Goal: Transaction & Acquisition: Register for event/course

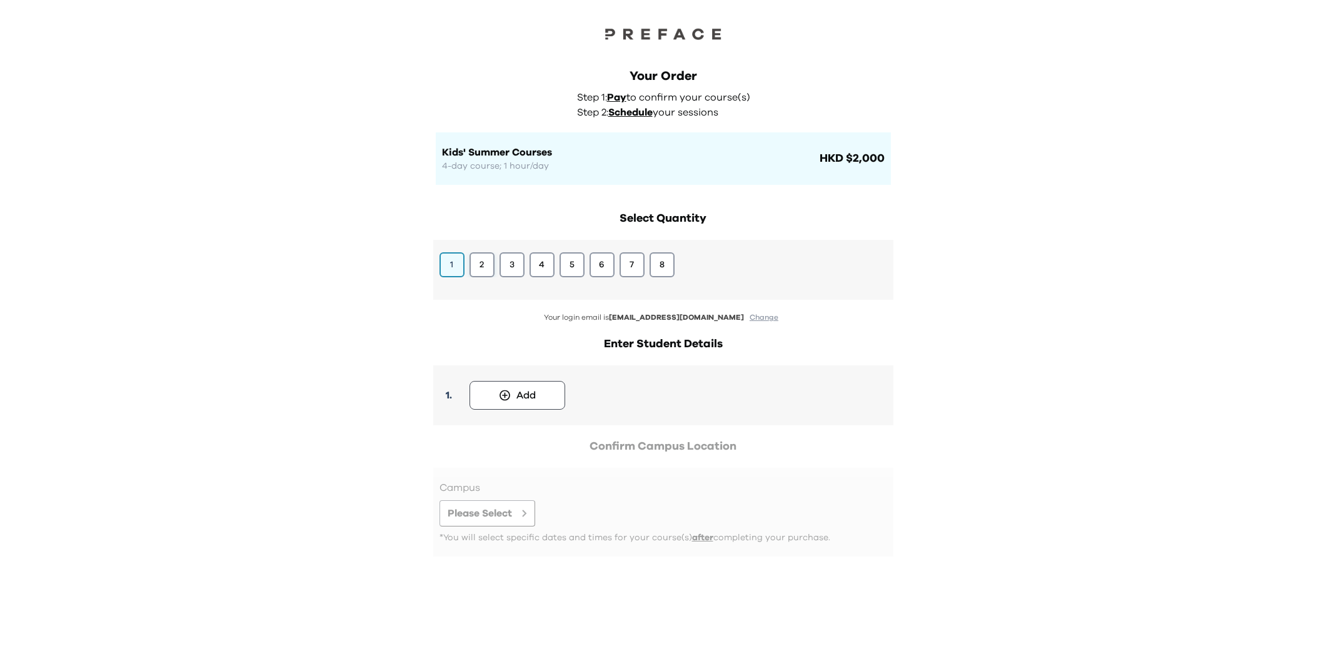
click at [487, 263] on button "2" at bounding box center [481, 264] width 25 height 25
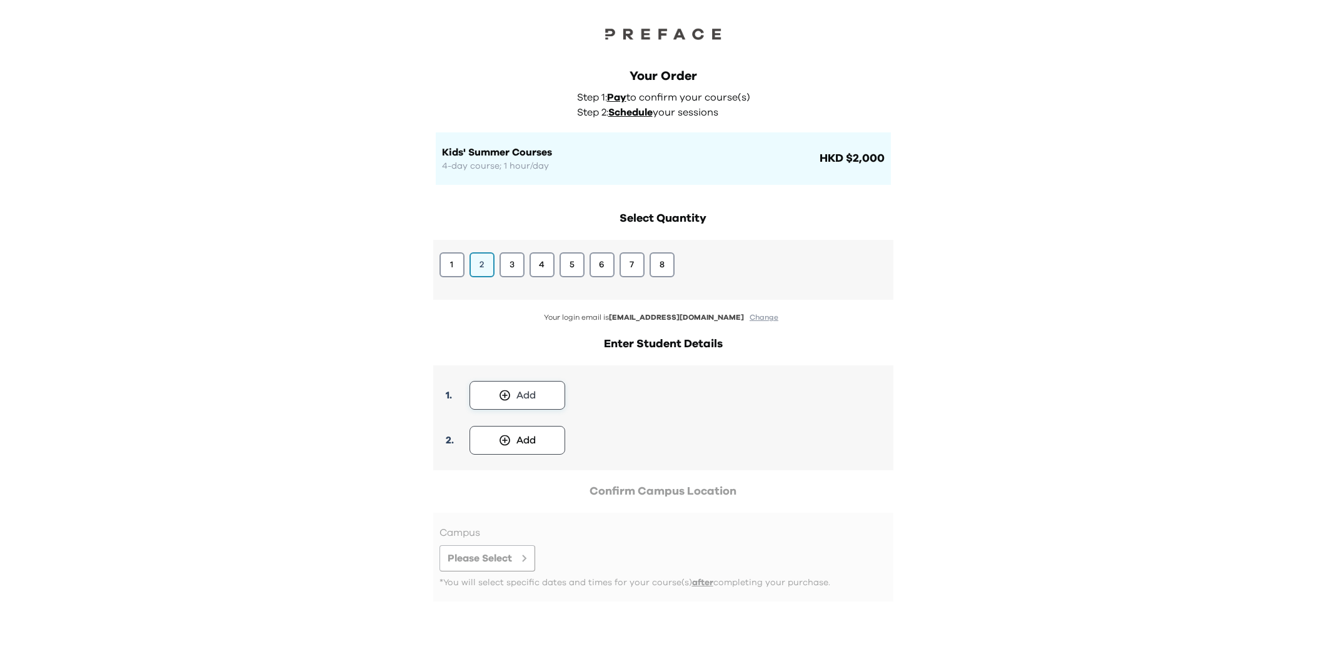
click at [536, 391] on button "Add" at bounding box center [517, 395] width 96 height 29
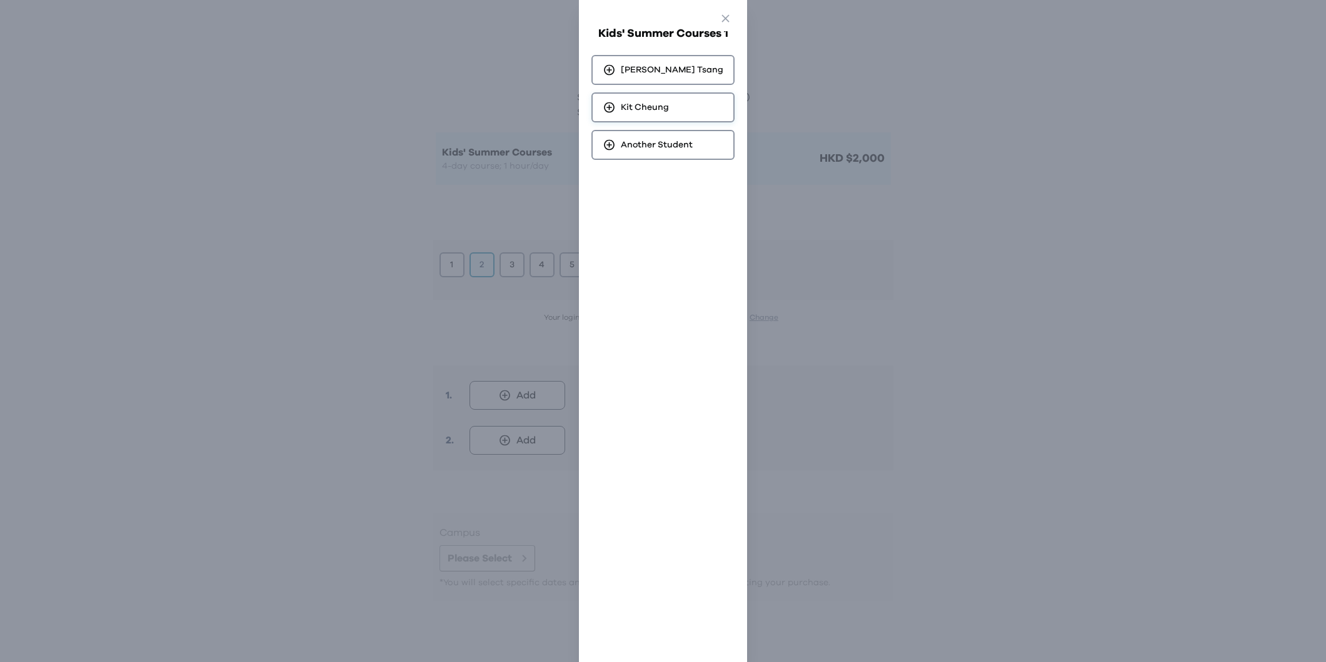
click at [666, 106] on span "Kit Cheung" at bounding box center [645, 107] width 48 height 12
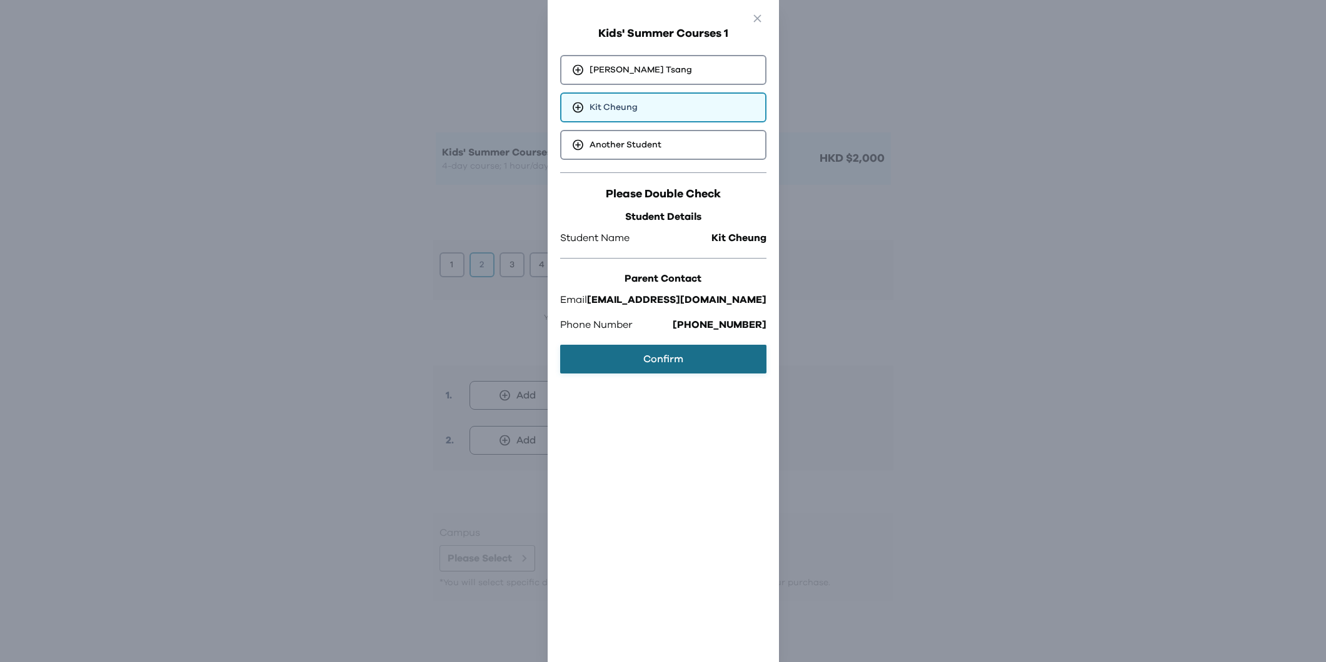
click at [664, 353] on button "Confirm" at bounding box center [663, 359] width 206 height 29
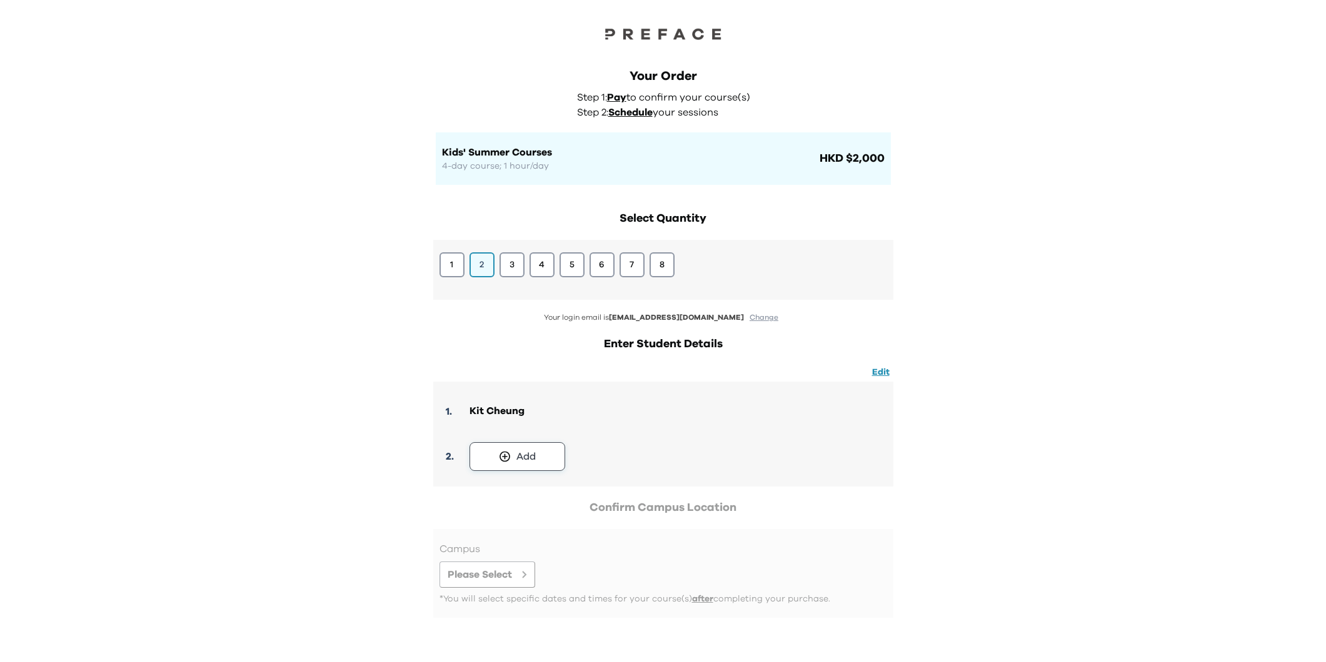
click at [535, 453] on div "Add" at bounding box center [525, 456] width 19 height 15
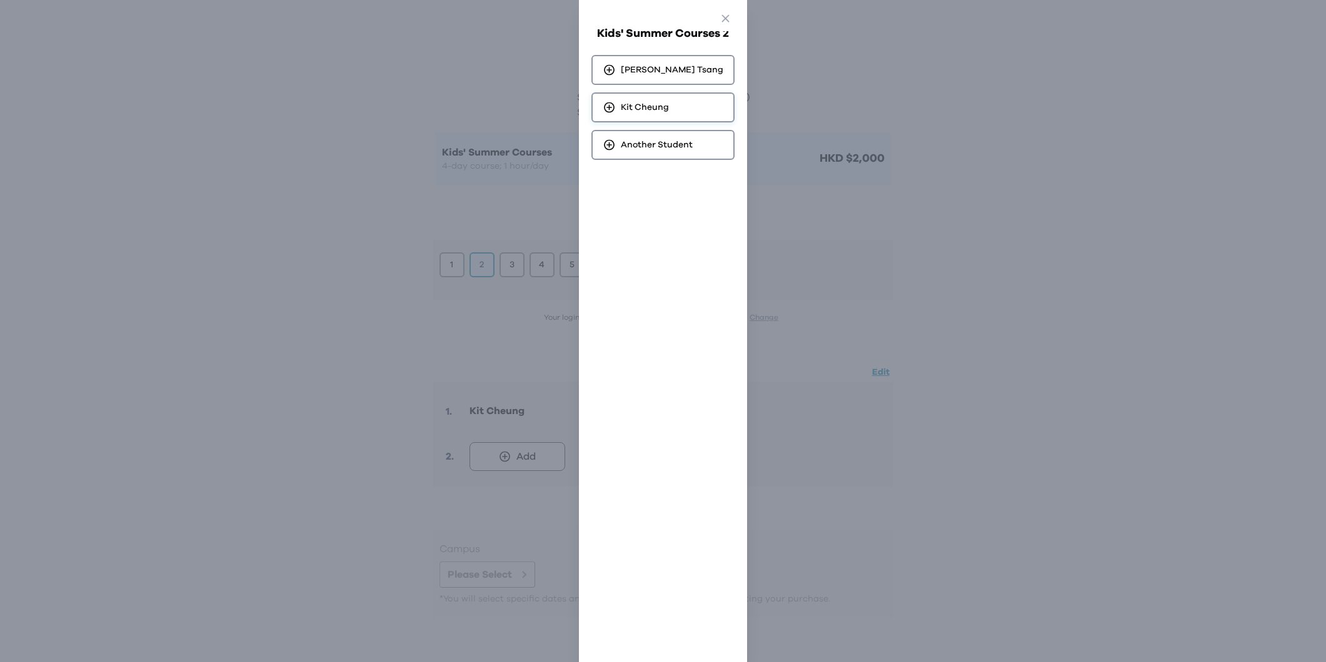
click at [678, 111] on div "Kit Cheung" at bounding box center [662, 107] width 143 height 30
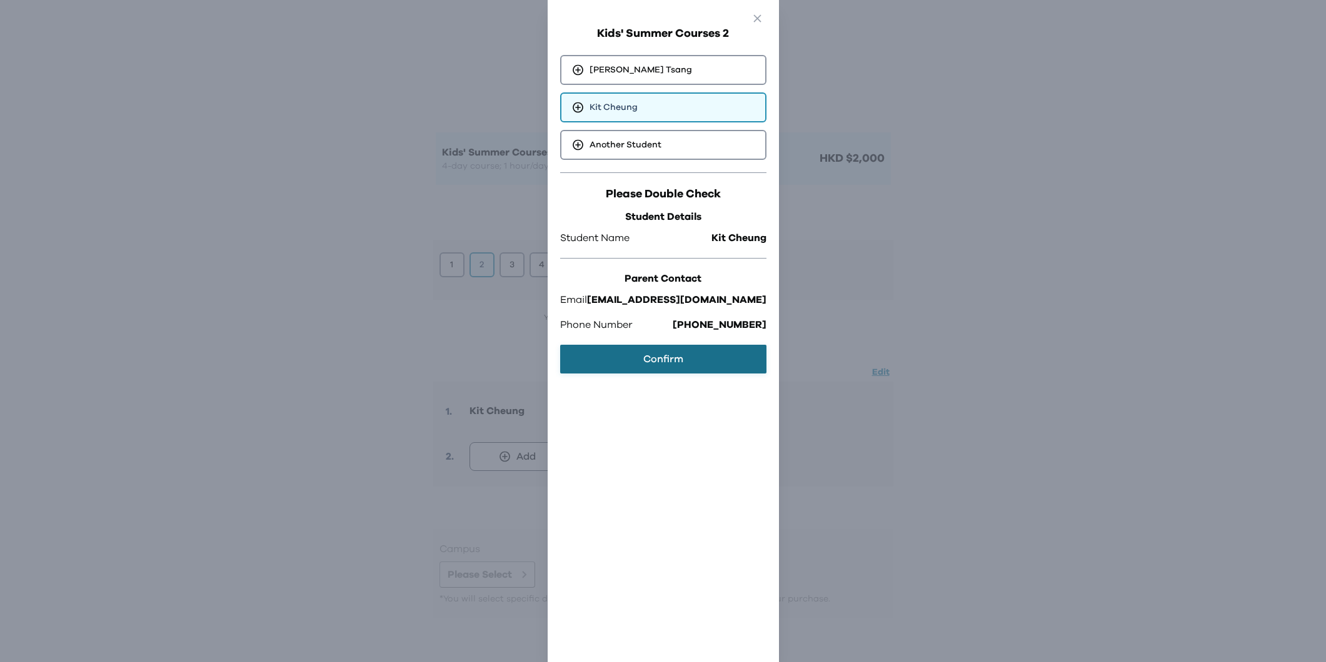
click at [691, 357] on button "Confirm" at bounding box center [663, 359] width 206 height 29
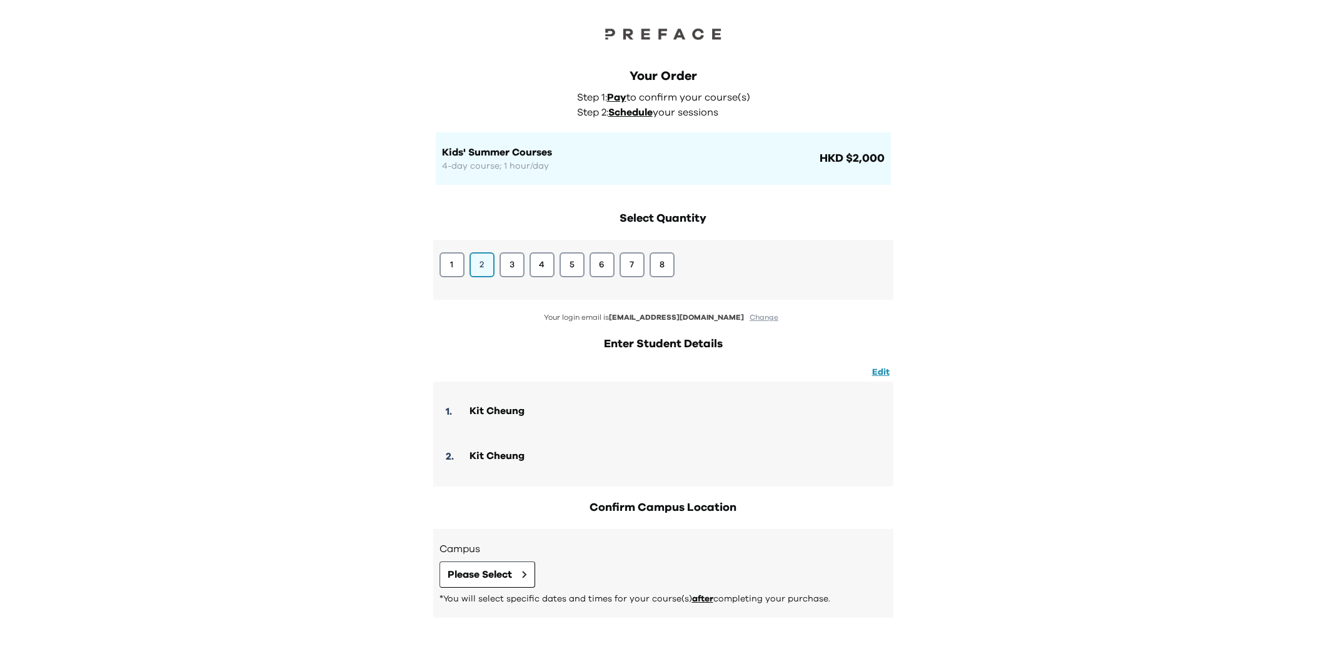
scroll to position [52, 0]
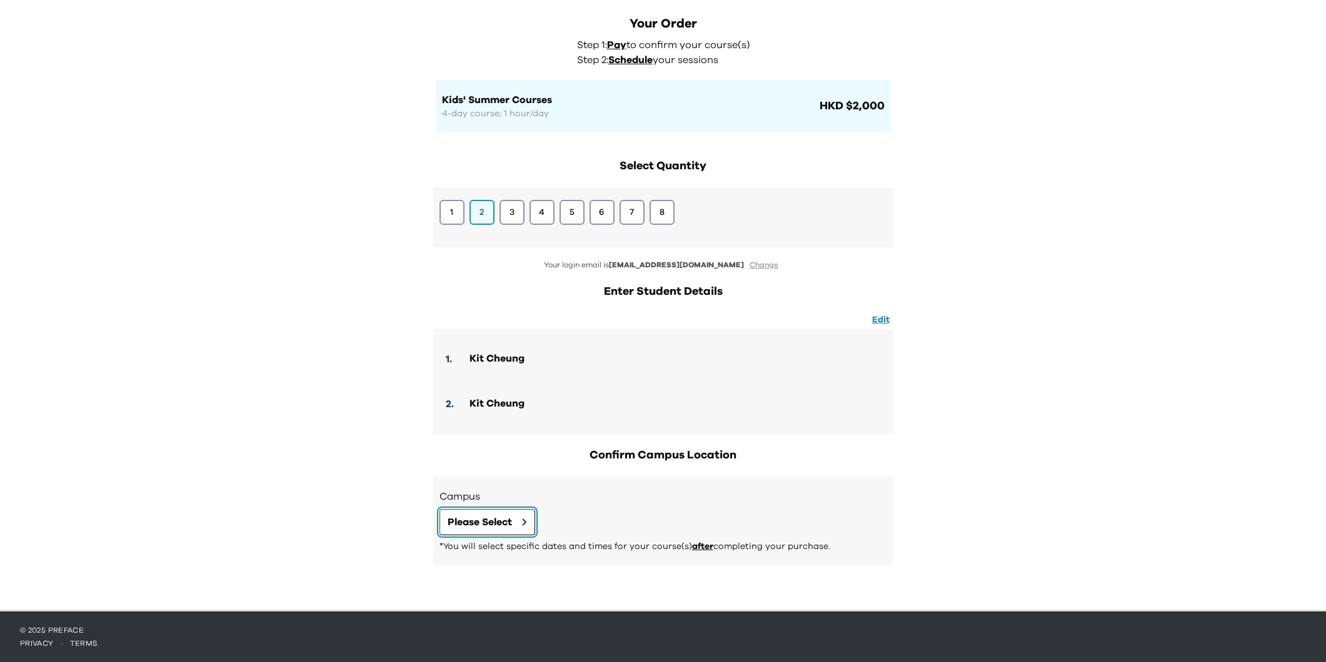
click at [519, 521] on button "Please Select" at bounding box center [487, 522] width 96 height 26
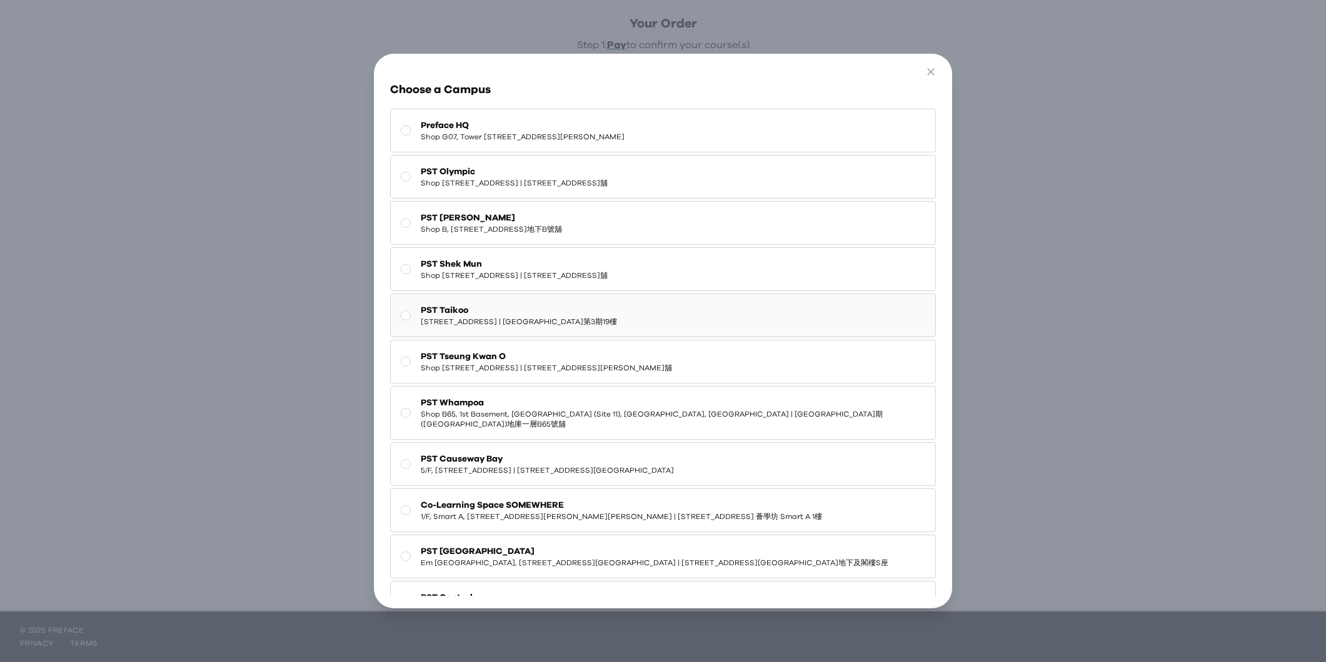
click at [596, 314] on span "PST Taikoo" at bounding box center [519, 310] width 196 height 12
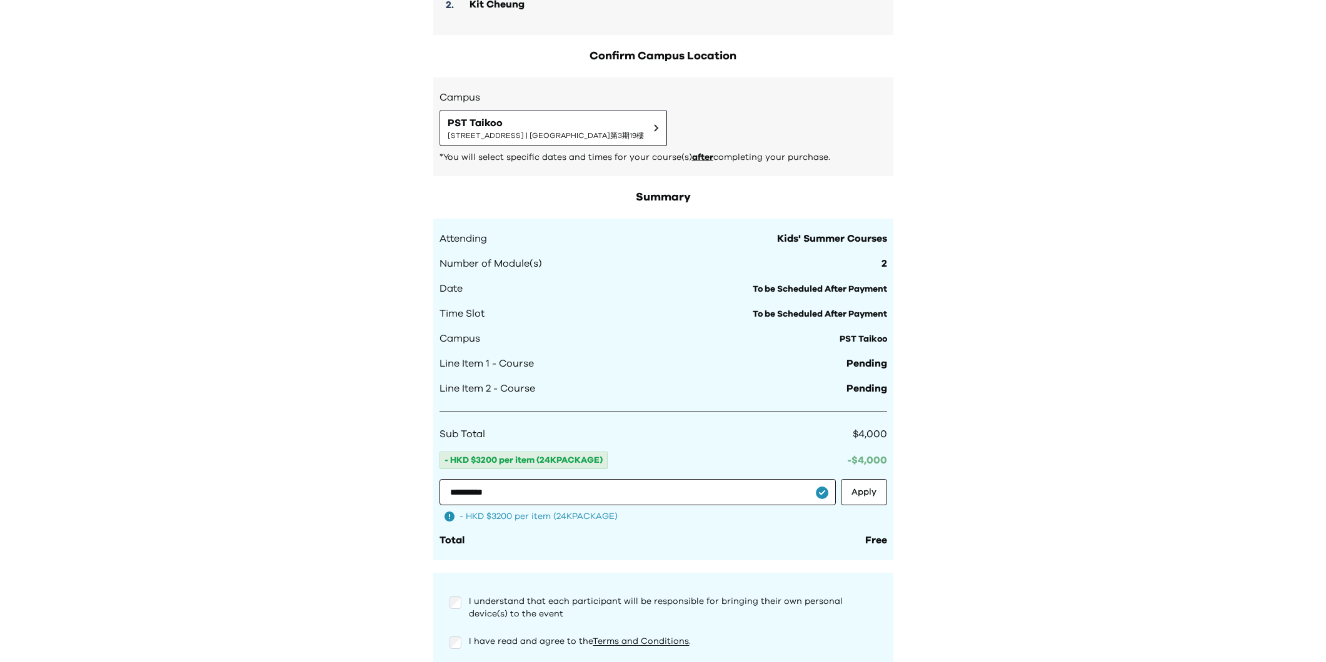
scroll to position [573, 0]
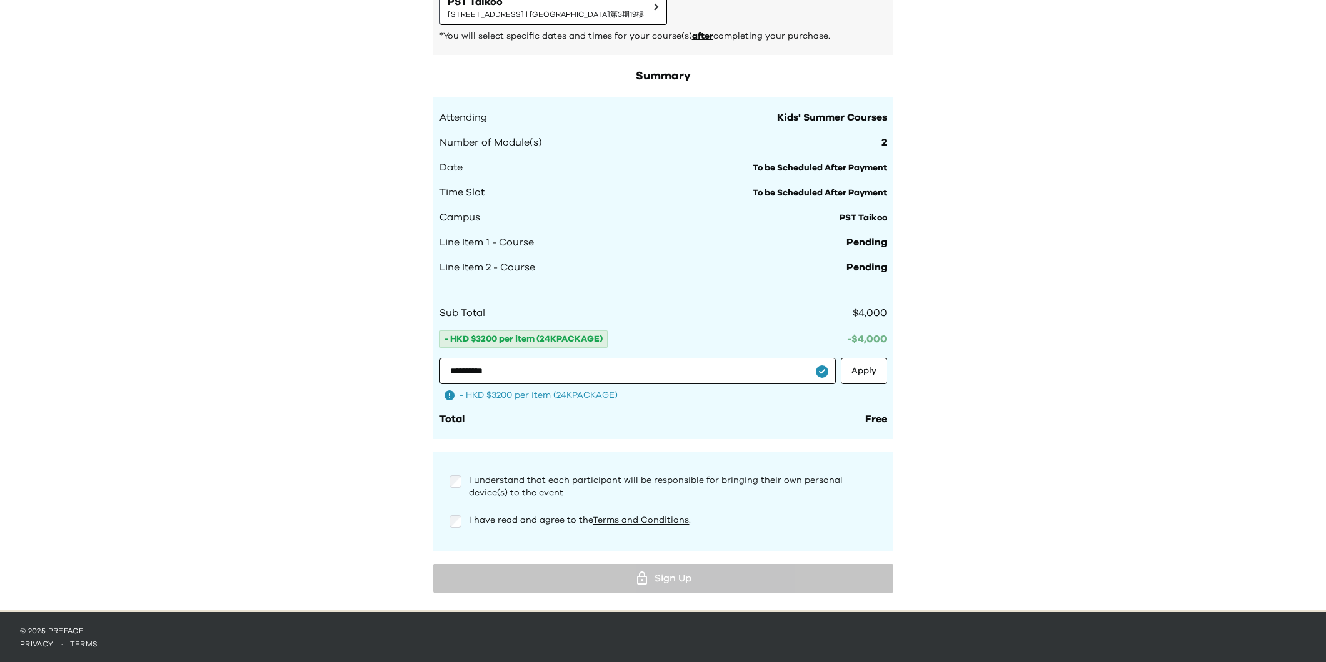
click at [461, 487] on div at bounding box center [455, 481] width 12 height 15
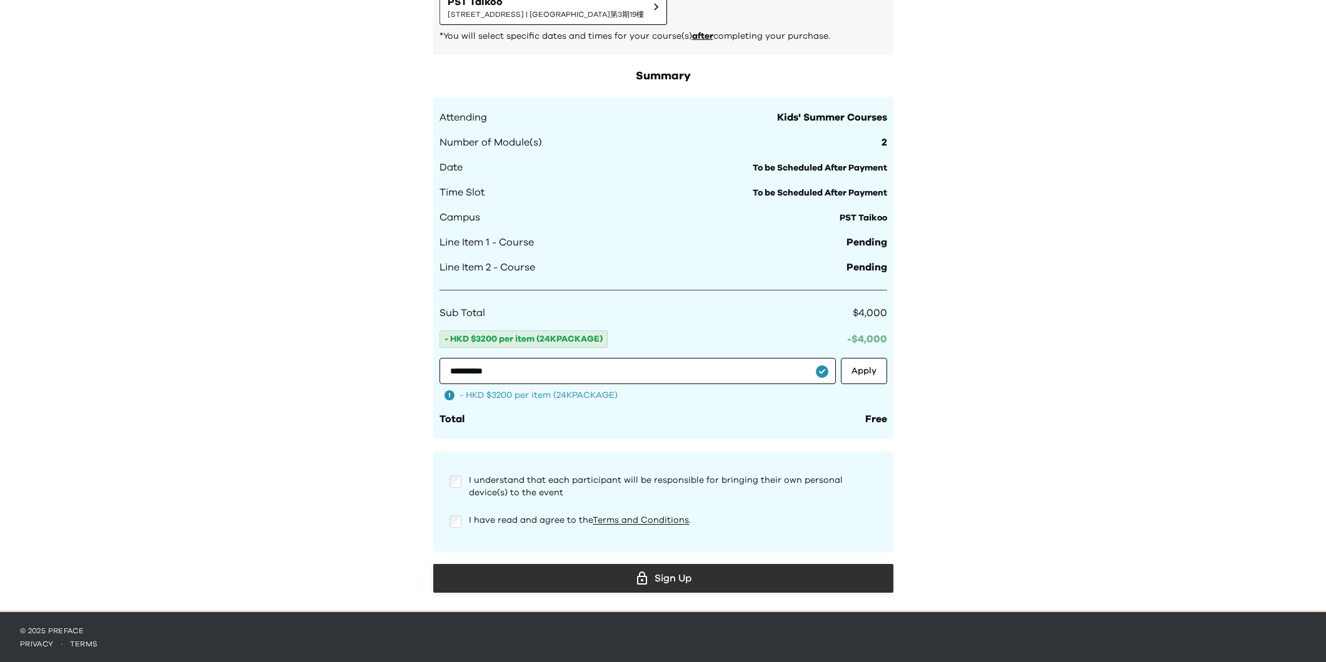
click at [643, 574] on icon at bounding box center [641, 578] width 15 height 15
